Goal: Task Accomplishment & Management: Manage account settings

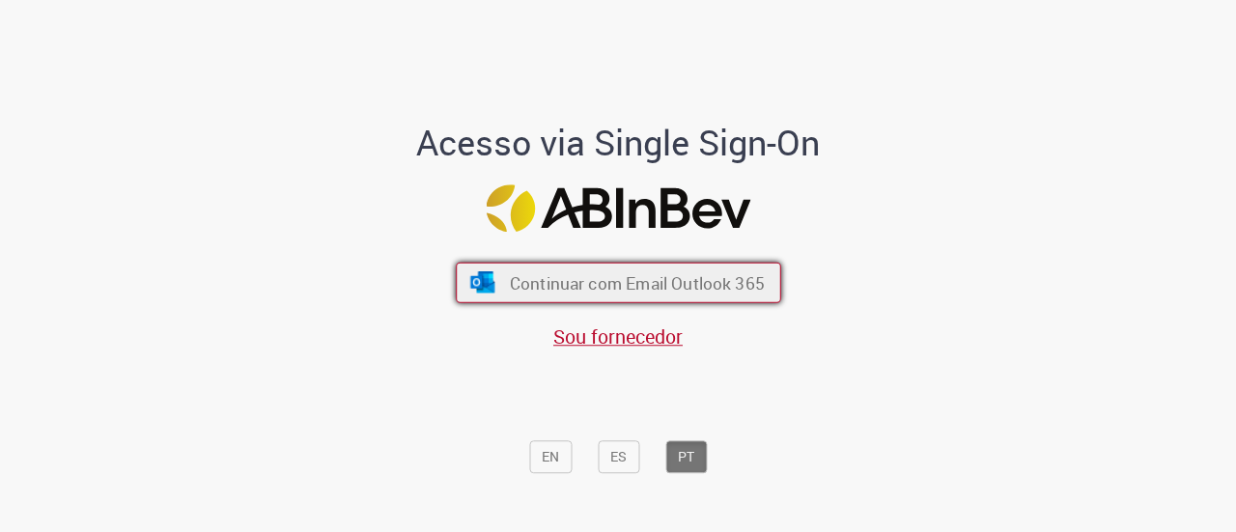
click at [626, 276] on span "Continuar com Email Outlook 365" at bounding box center [636, 282] width 255 height 22
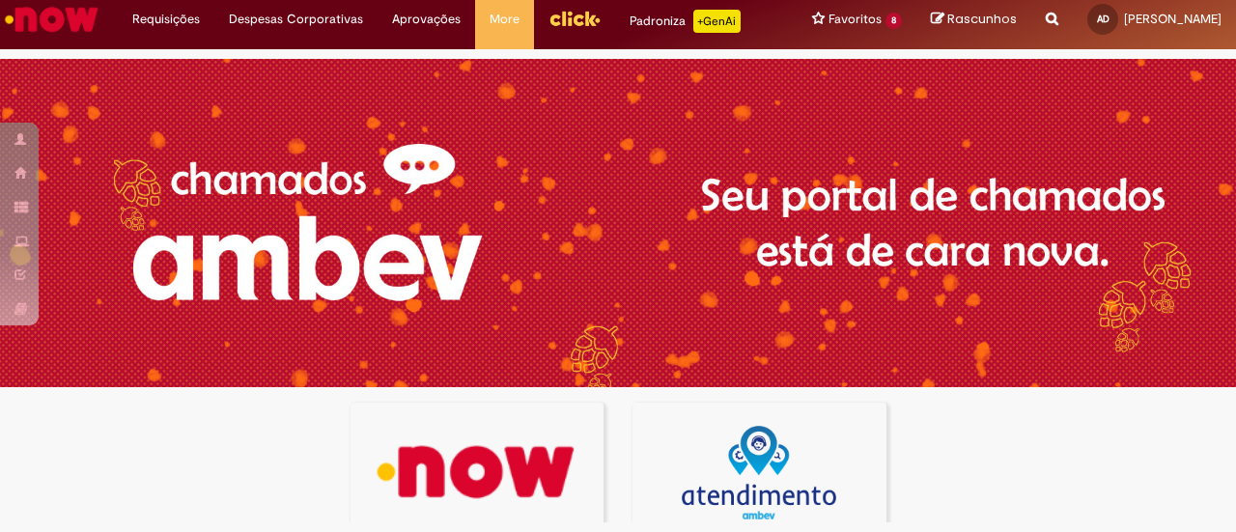
click at [491, 480] on img at bounding box center [476, 473] width 229 height 94
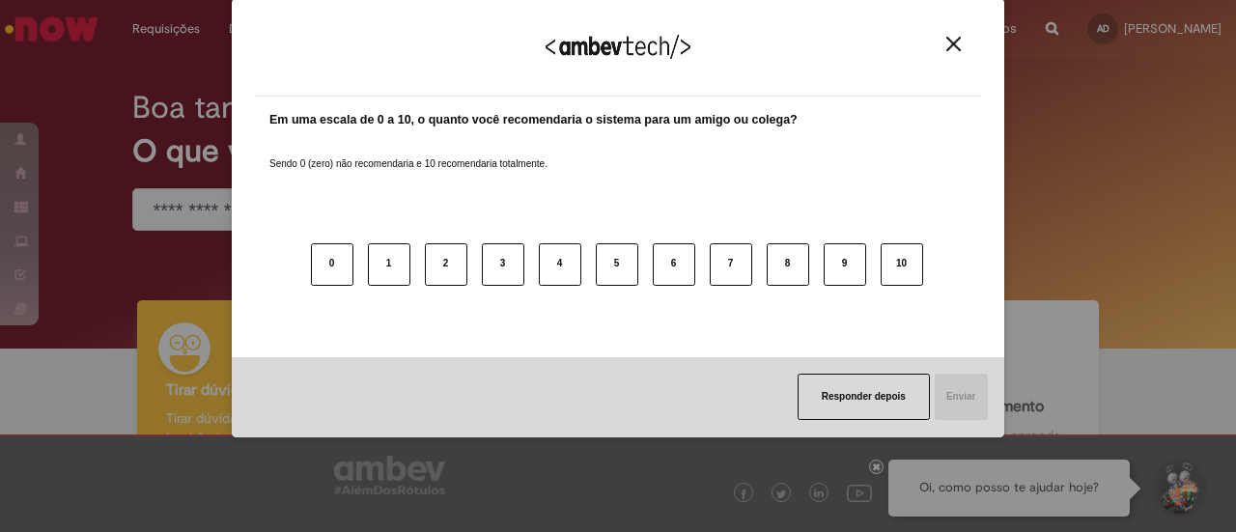
click at [955, 45] on img "Close" at bounding box center [953, 44] width 14 height 14
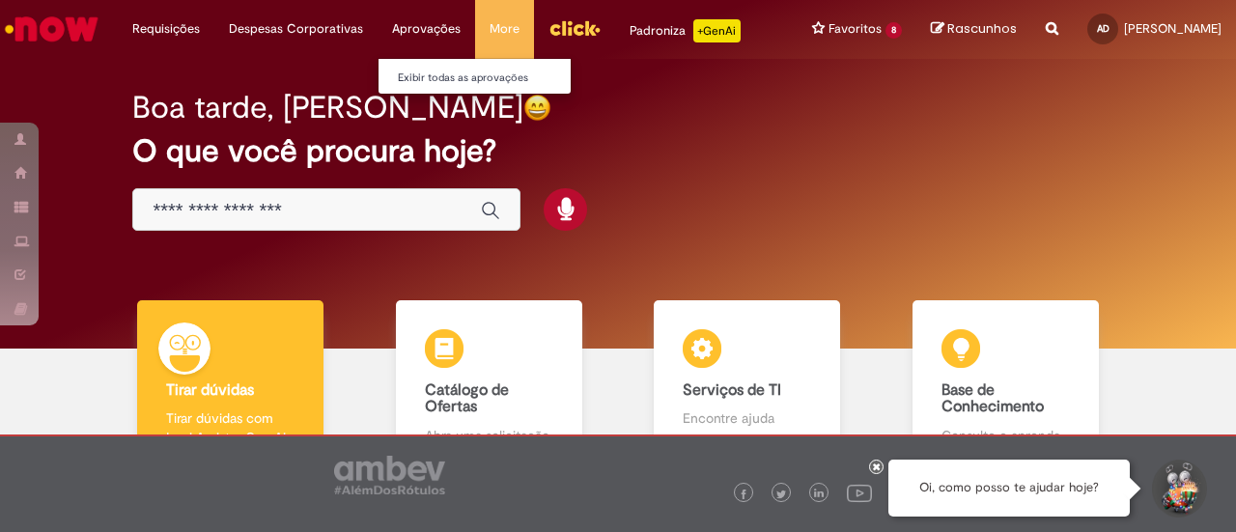
click at [419, 24] on li "Aprovações Exibir todas as aprovações" at bounding box center [427, 29] width 98 height 58
click at [411, 29] on li "Aprovações Exibir todas as aprovações" at bounding box center [427, 29] width 98 height 58
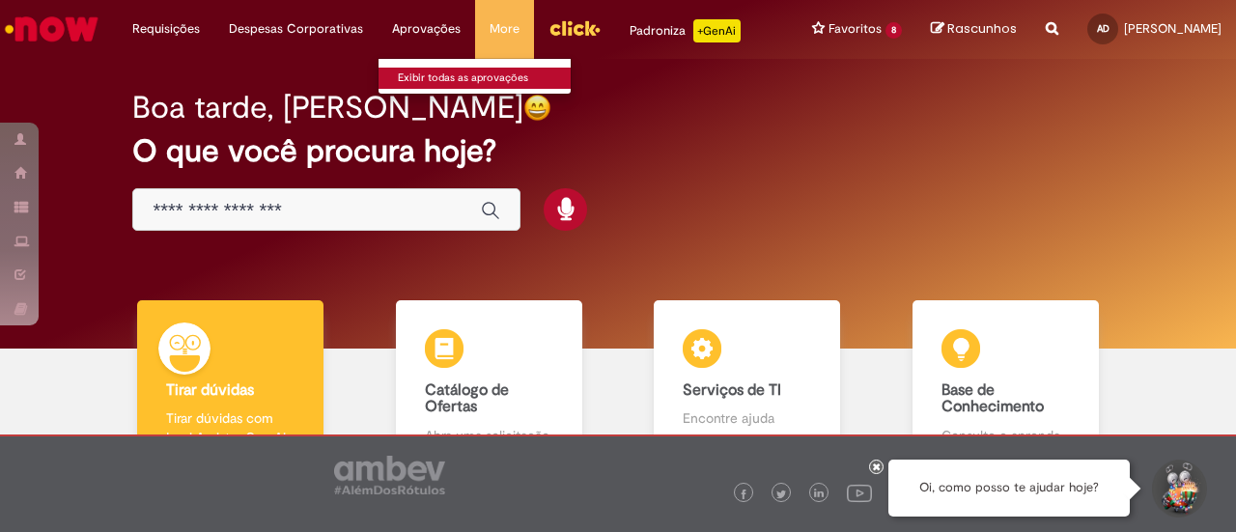
click at [427, 74] on link "Exibir todas as aprovações" at bounding box center [485, 78] width 212 height 21
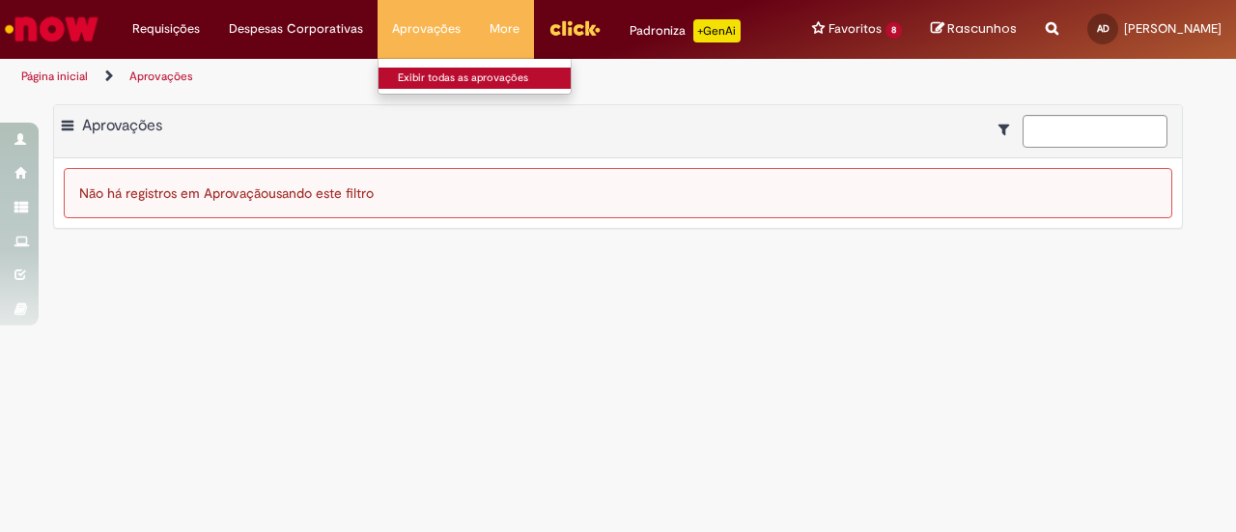
click at [417, 86] on link "Exibir todas as aprovações" at bounding box center [485, 78] width 212 height 21
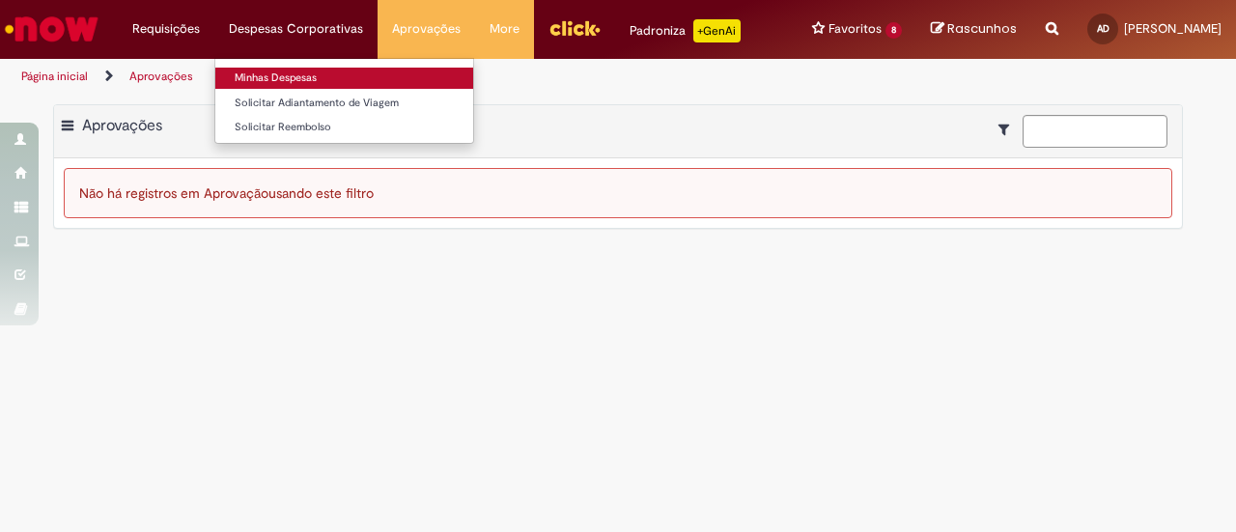
click at [272, 70] on link "Minhas Despesas" at bounding box center [344, 78] width 258 height 21
